Goal: Check status: Check status

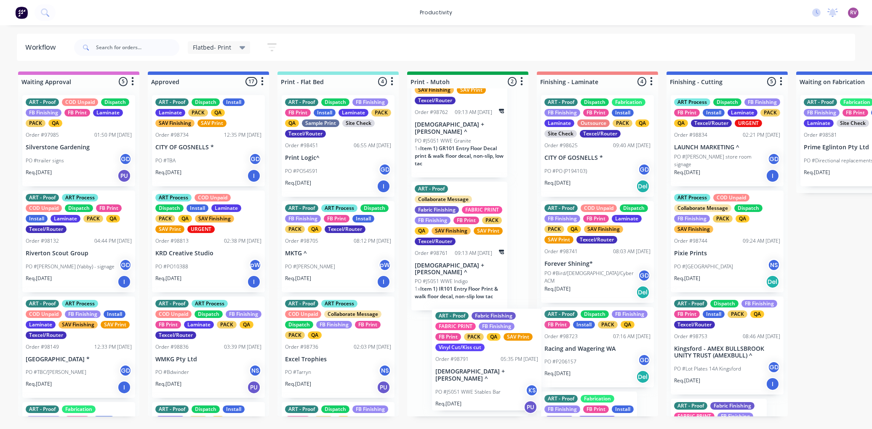
drag, startPoint x: 222, startPoint y: 356, endPoint x: 499, endPoint y: 368, distance: 277.6
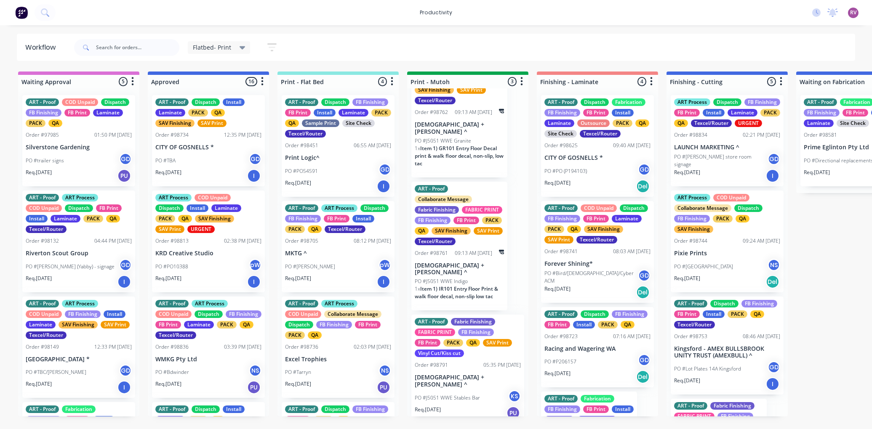
scroll to position [40, 0]
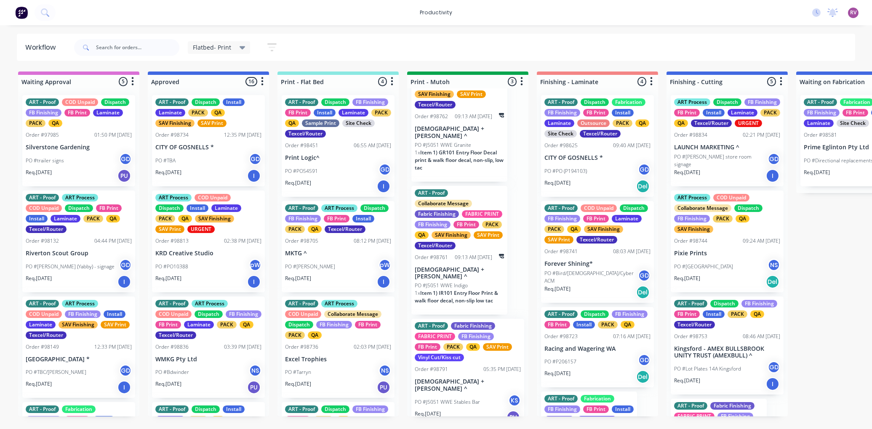
click at [218, 372] on div "PO #Bdwinder NS" at bounding box center [208, 372] width 106 height 16
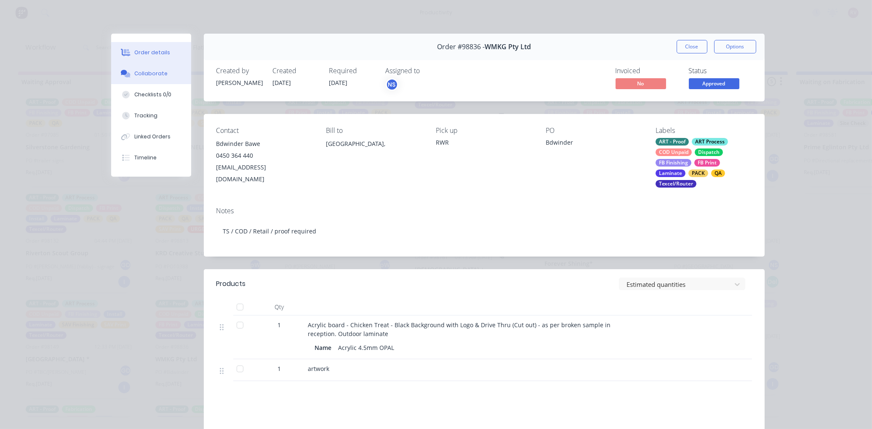
click at [141, 72] on div "Collaborate" at bounding box center [150, 74] width 33 height 8
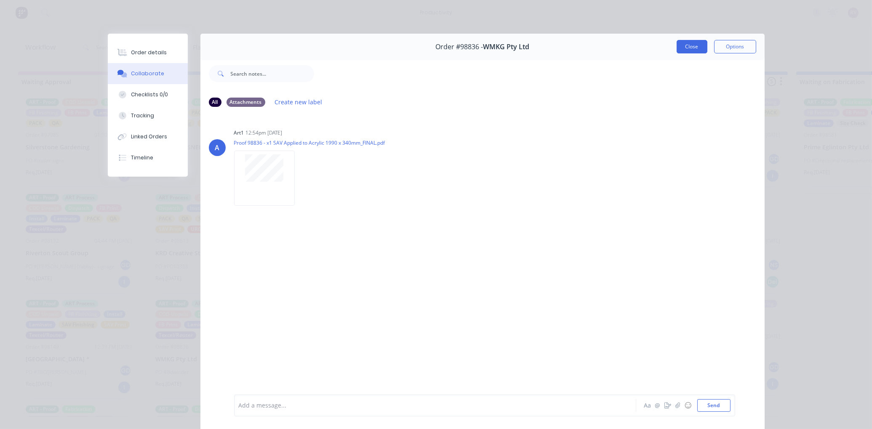
click at [688, 48] on button "Close" at bounding box center [691, 46] width 31 height 13
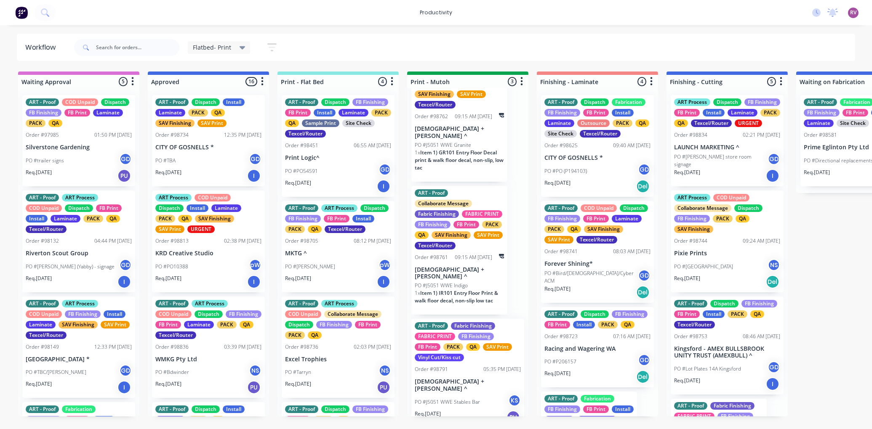
click at [326, 257] on p "MKTG ^" at bounding box center [338, 253] width 106 height 7
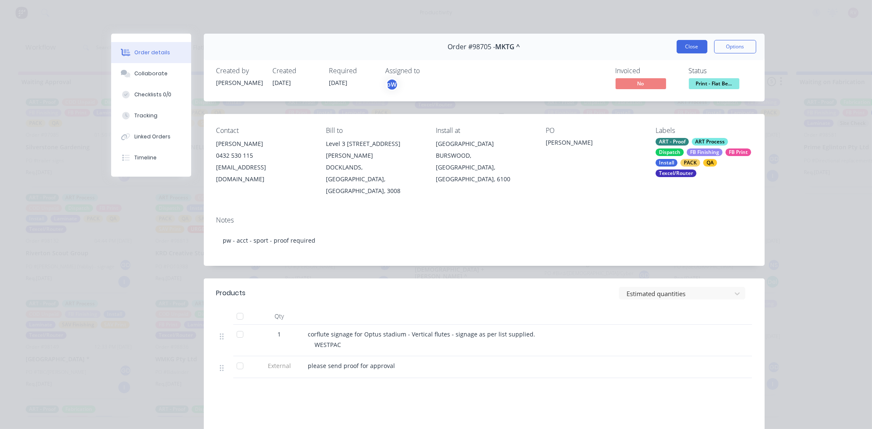
click at [686, 42] on button "Close" at bounding box center [691, 46] width 31 height 13
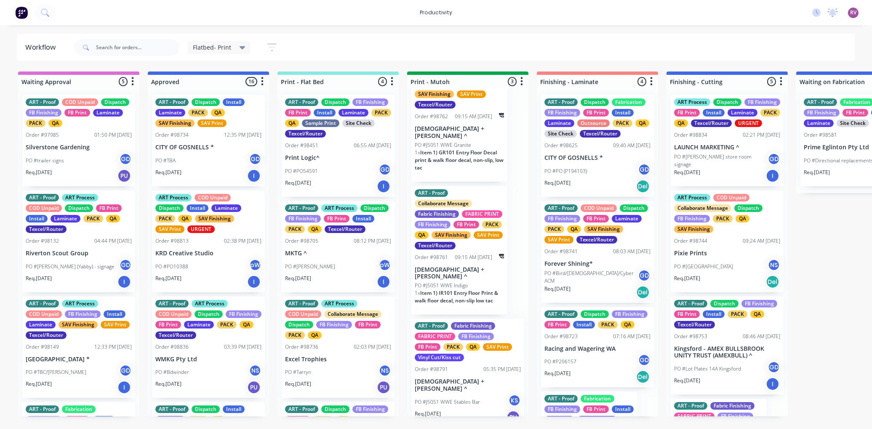
click at [224, 377] on div "PO #Bdwinder NS" at bounding box center [208, 372] width 106 height 16
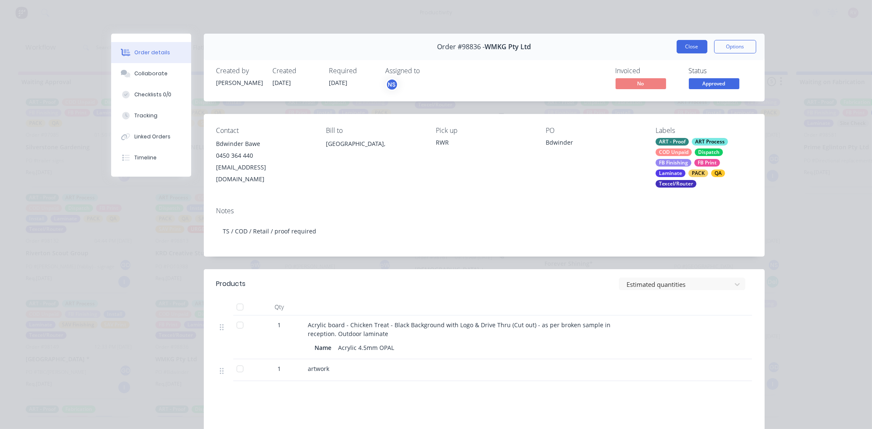
click at [689, 48] on button "Close" at bounding box center [691, 46] width 31 height 13
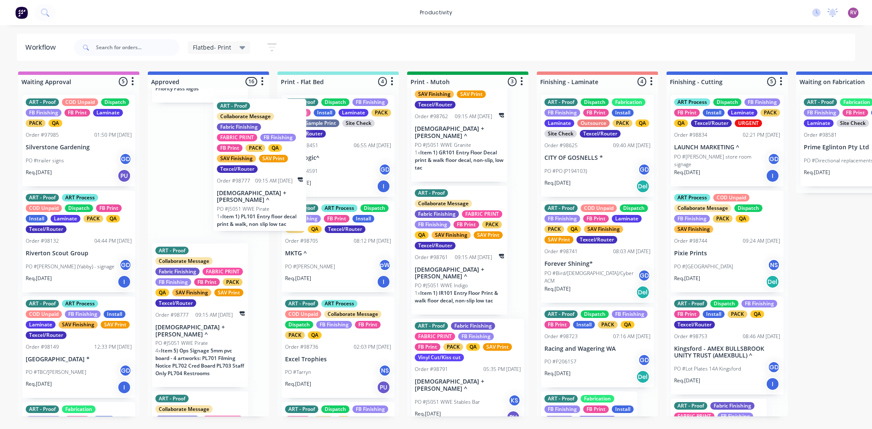
scroll to position [1278, 0]
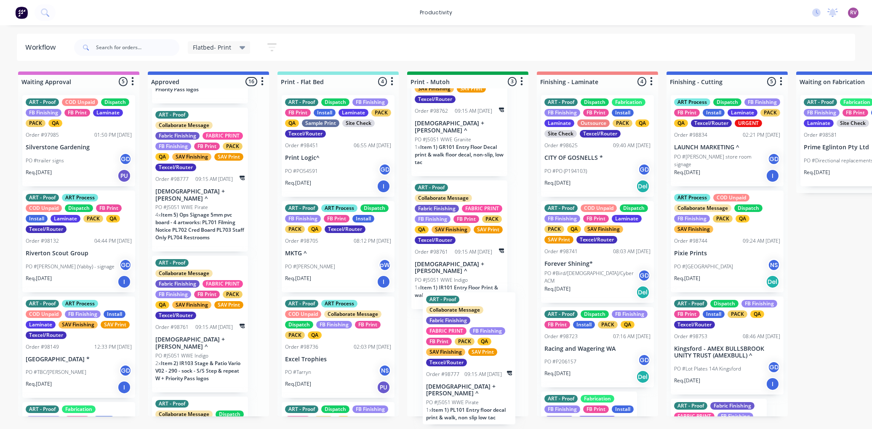
drag, startPoint x: 215, startPoint y: 196, endPoint x: 489, endPoint y: 401, distance: 342.2
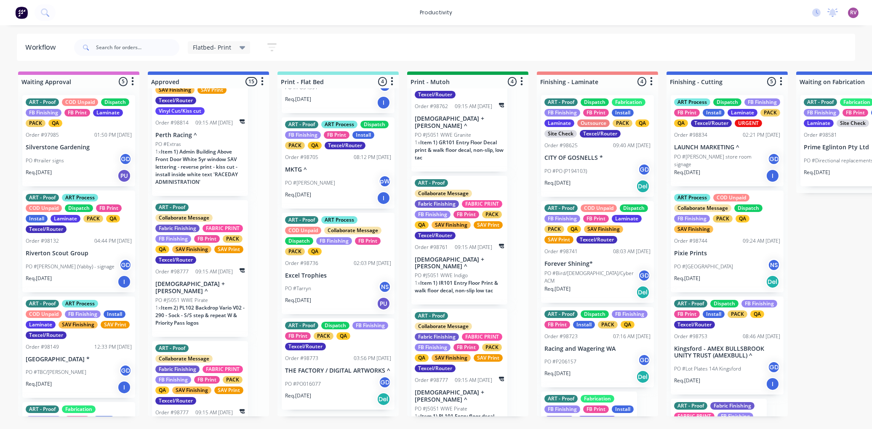
scroll to position [104, 0]
click at [339, 392] on div "PO #PO016077 GD" at bounding box center [338, 384] width 106 height 16
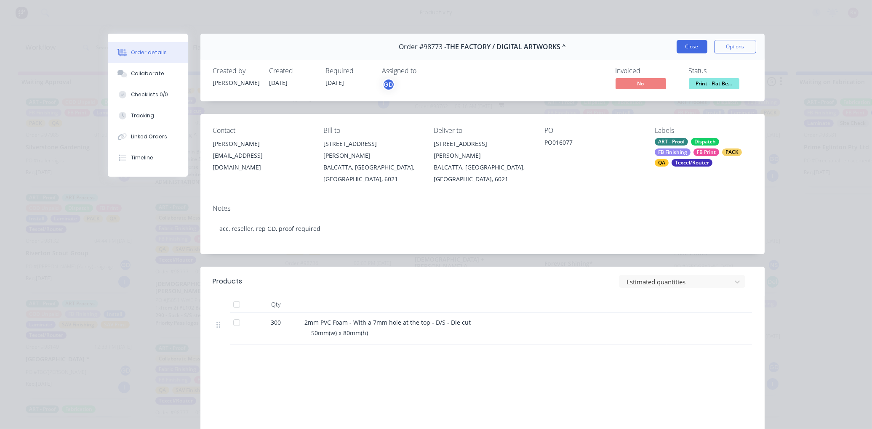
click at [686, 44] on button "Close" at bounding box center [691, 46] width 31 height 13
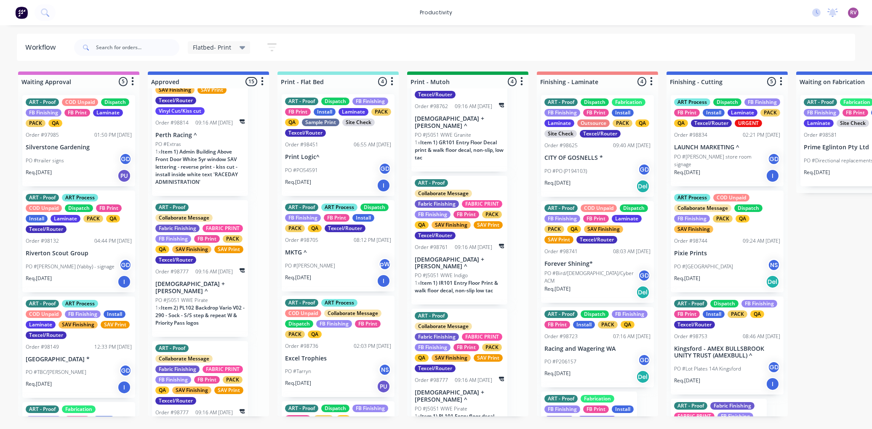
scroll to position [0, 0]
click at [353, 176] on div "PO #PO54591 GD" at bounding box center [338, 171] width 106 height 16
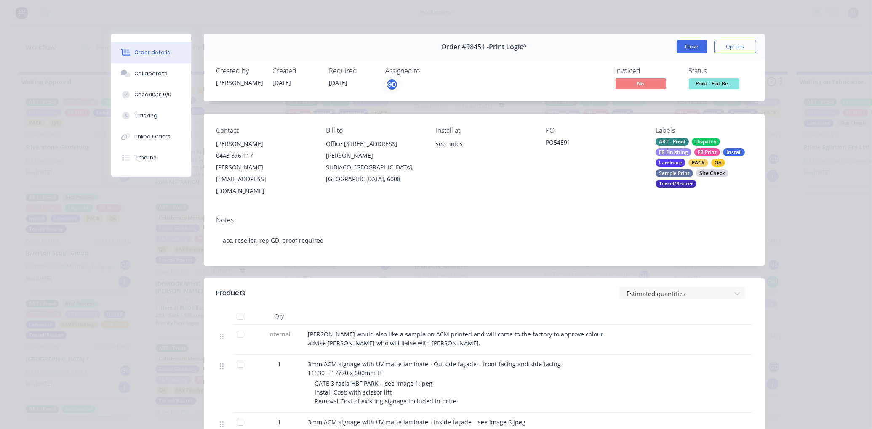
click at [686, 49] on button "Close" at bounding box center [691, 46] width 31 height 13
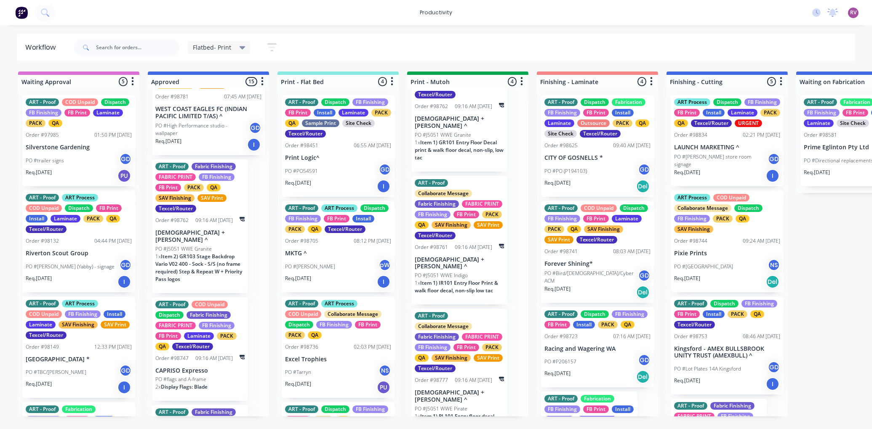
scroll to position [263, 0]
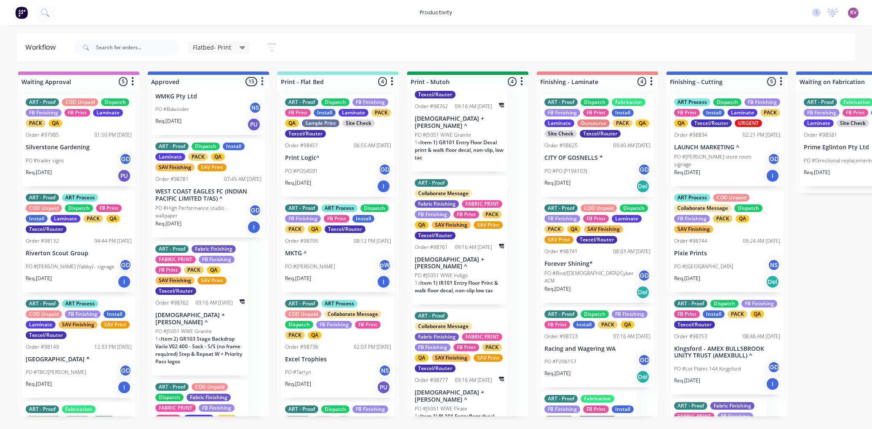
click at [213, 221] on div "Req. [DATE] I" at bounding box center [208, 227] width 106 height 14
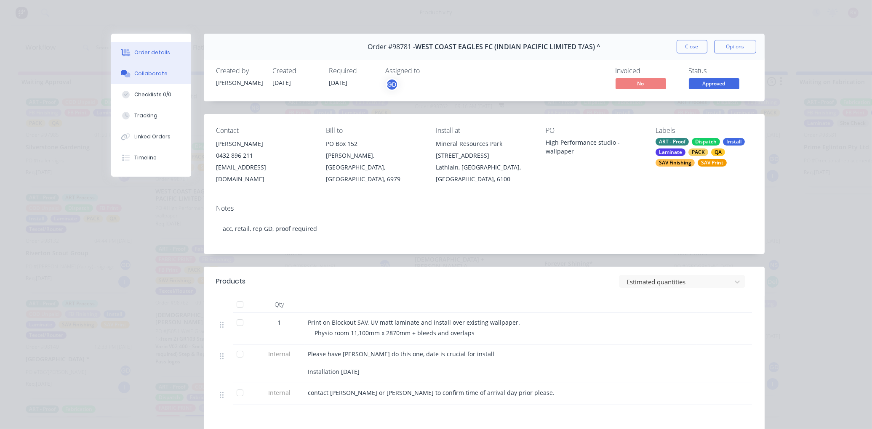
click at [159, 76] on div "Collaborate" at bounding box center [150, 74] width 33 height 8
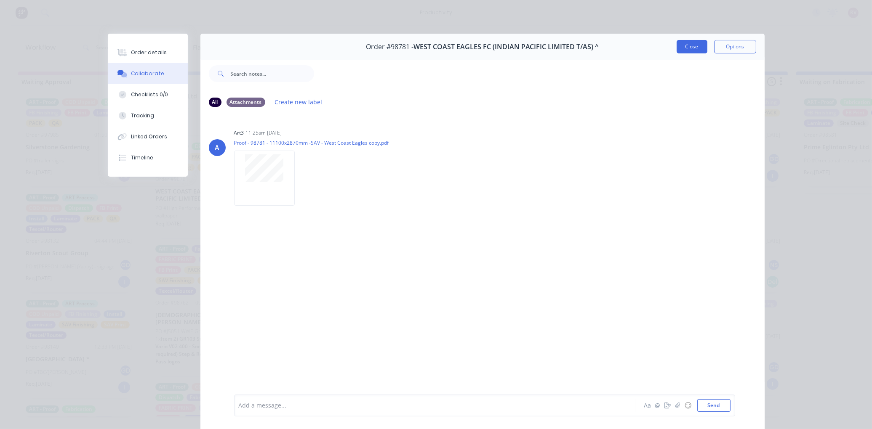
click at [695, 45] on button "Close" at bounding box center [691, 46] width 31 height 13
